Goal: Task Accomplishment & Management: Use online tool/utility

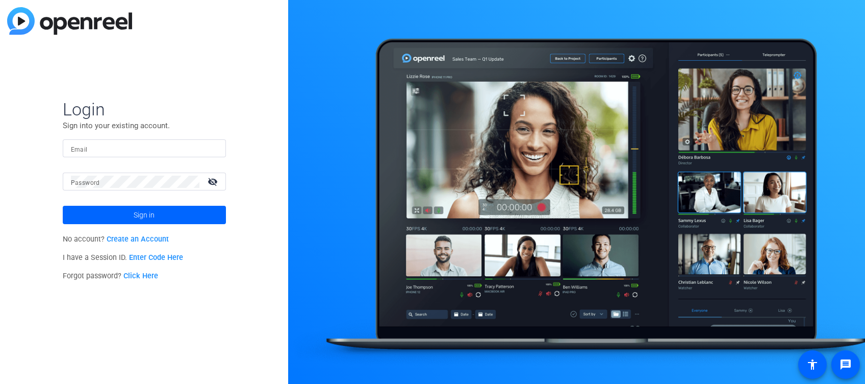
click at [106, 139] on div at bounding box center [144, 148] width 147 height 18
click at [103, 152] on input "Email" at bounding box center [144, 148] width 147 height 12
type input "[PERSON_NAME][EMAIL_ADDRESS][PERSON_NAME][DOMAIN_NAME]"
click at [94, 182] on mat-label "Password" at bounding box center [85, 182] width 29 height 7
click at [63, 206] on button "Sign in" at bounding box center [144, 215] width 163 height 18
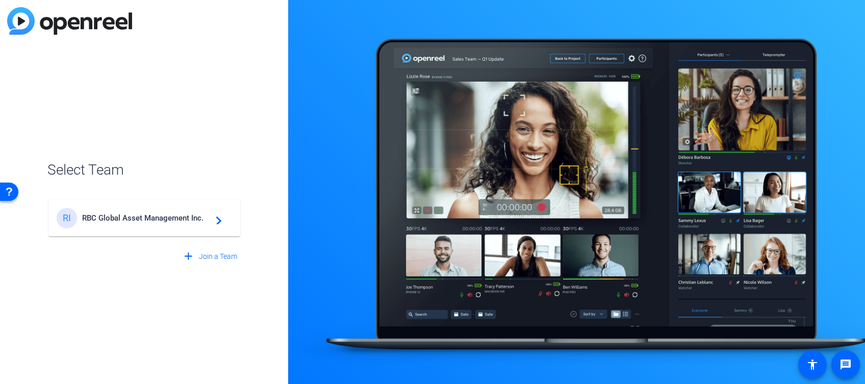
click at [113, 230] on mat-card-content "RI RBC Global Asset Management Inc. navigate_next" at bounding box center [144, 218] width 192 height 37
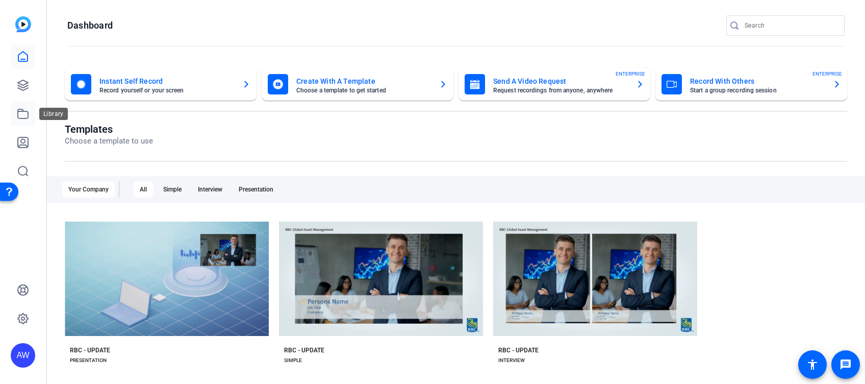
click at [17, 109] on icon at bounding box center [23, 114] width 12 height 12
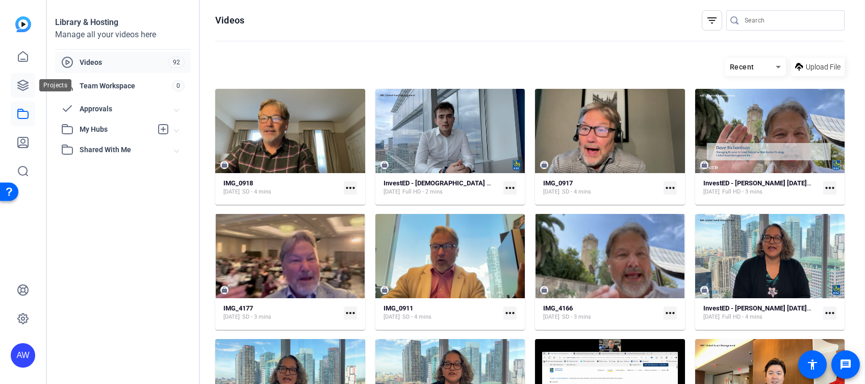
click at [17, 84] on icon at bounding box center [23, 85] width 12 height 12
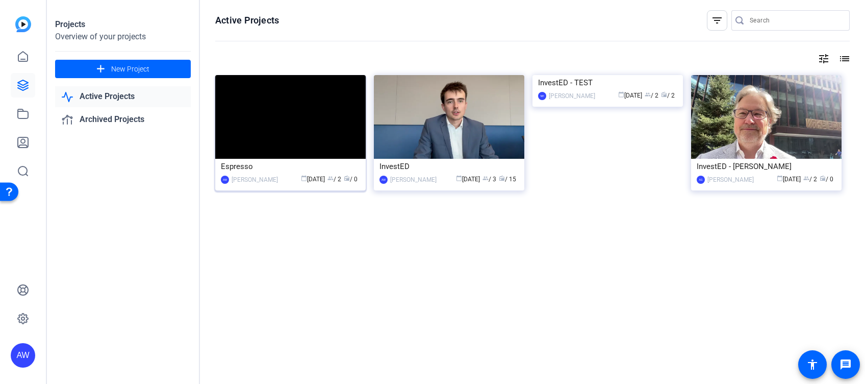
click at [326, 140] on img at bounding box center [290, 117] width 151 height 84
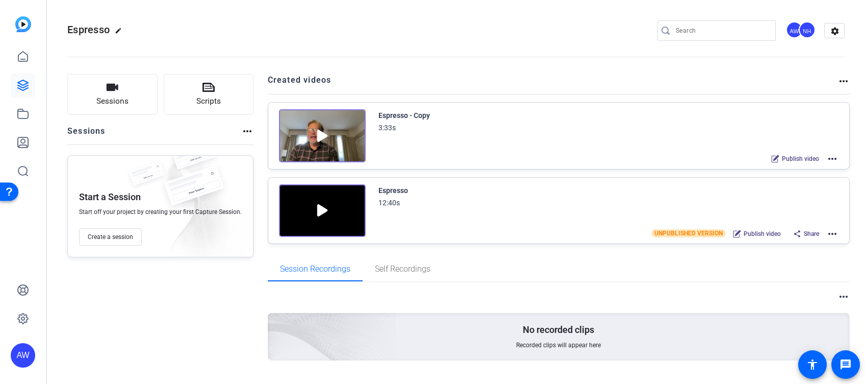
click at [827, 155] on mat-icon "more_horiz" at bounding box center [833, 159] width 12 height 12
click at [789, 168] on span "Edit in Creator" at bounding box center [788, 170] width 71 height 12
